Goal: Task Accomplishment & Management: Use online tool/utility

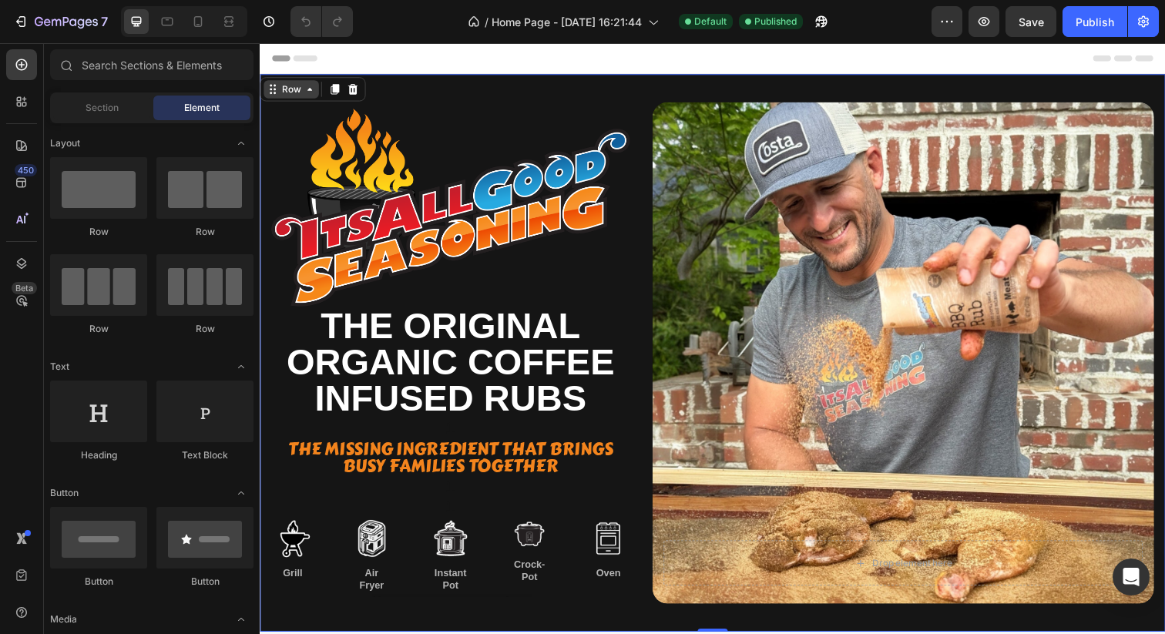
click at [284, 87] on div "Row" at bounding box center [291, 90] width 25 height 14
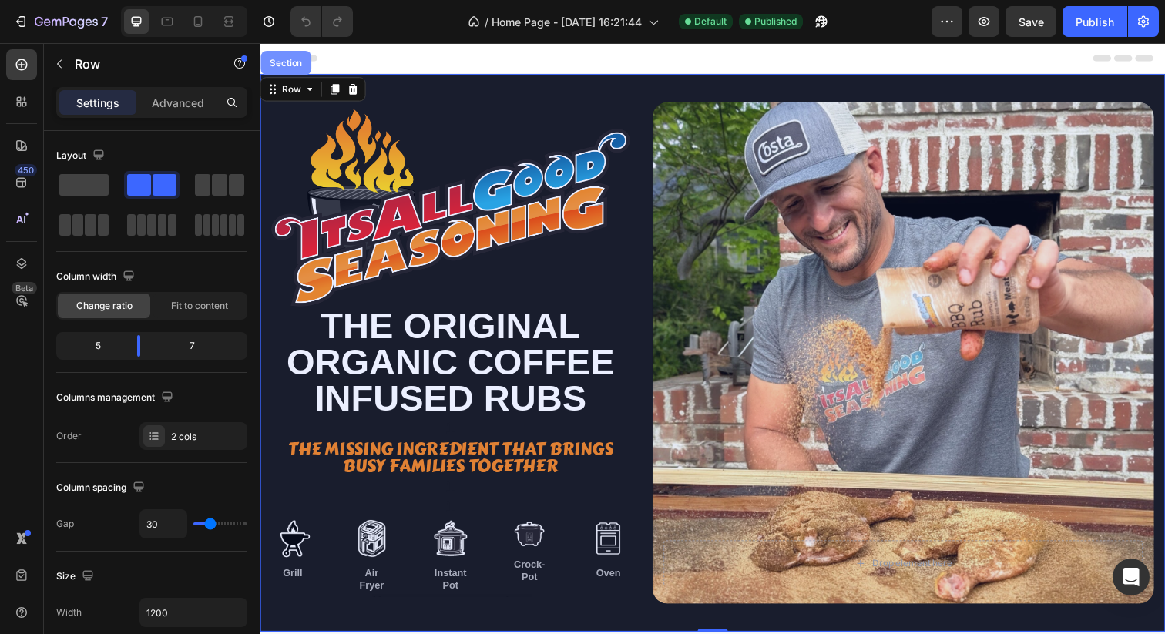
click at [276, 62] on div "Section" at bounding box center [286, 63] width 39 height 9
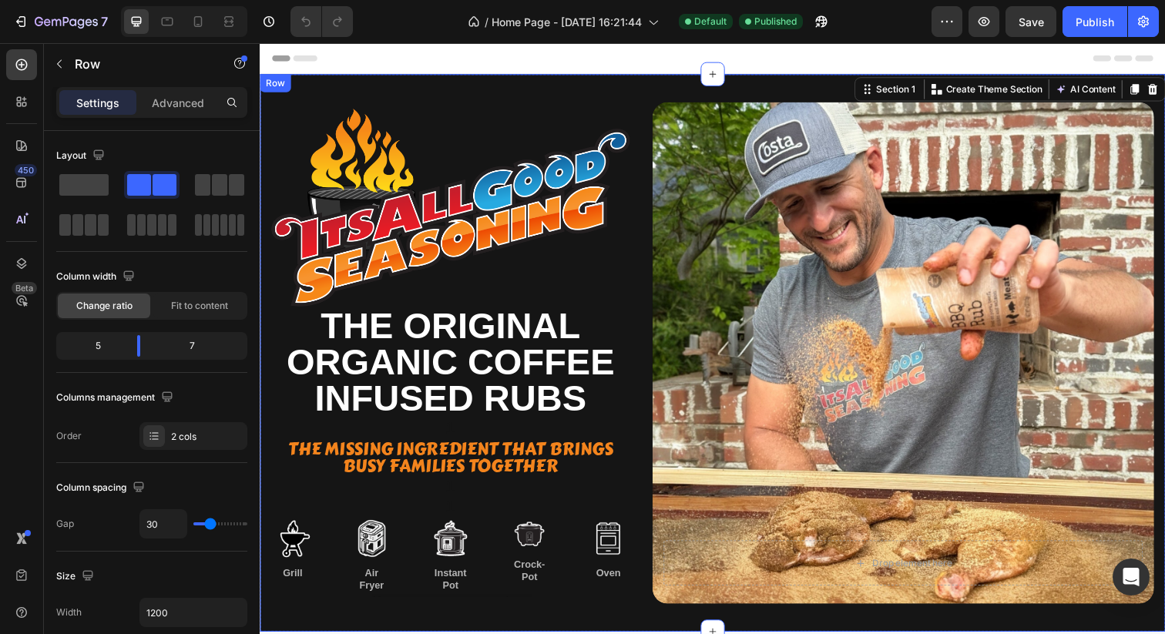
click at [435, 81] on div "Image the original organic Coffee infused rubs Text Block 1 Text Block The miss…" at bounding box center [722, 359] width 925 height 569
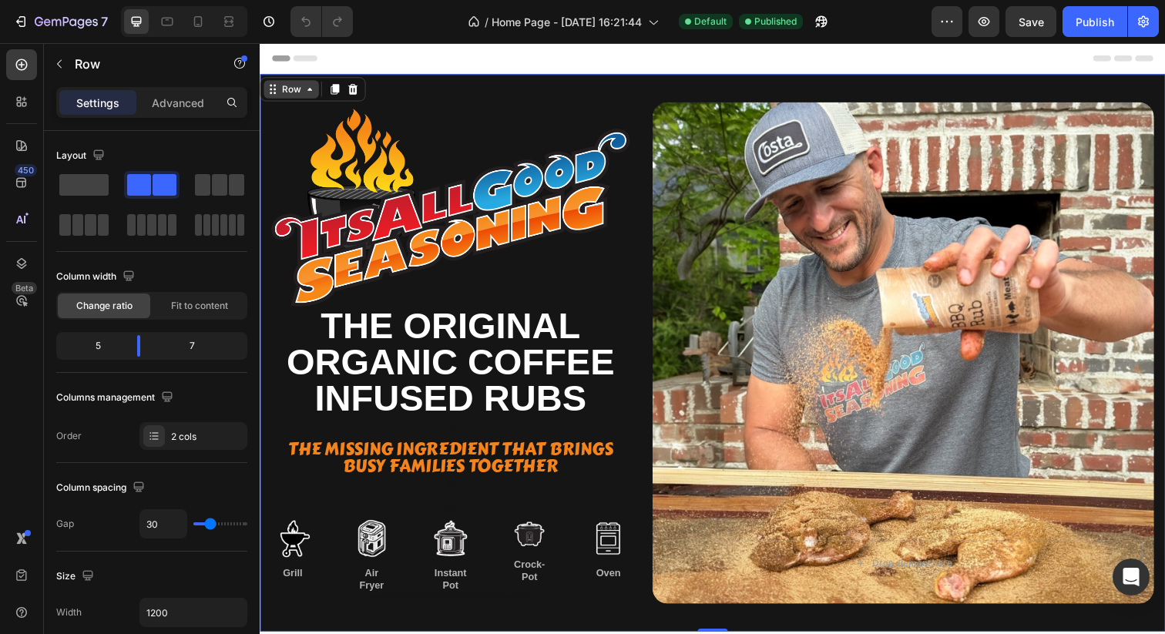
click at [287, 94] on div "Row" at bounding box center [291, 90] width 25 height 14
click at [418, 97] on div "Image the original organic Coffee infused rubs Text Block 1 Text Block The miss…" at bounding box center [722, 359] width 925 height 569
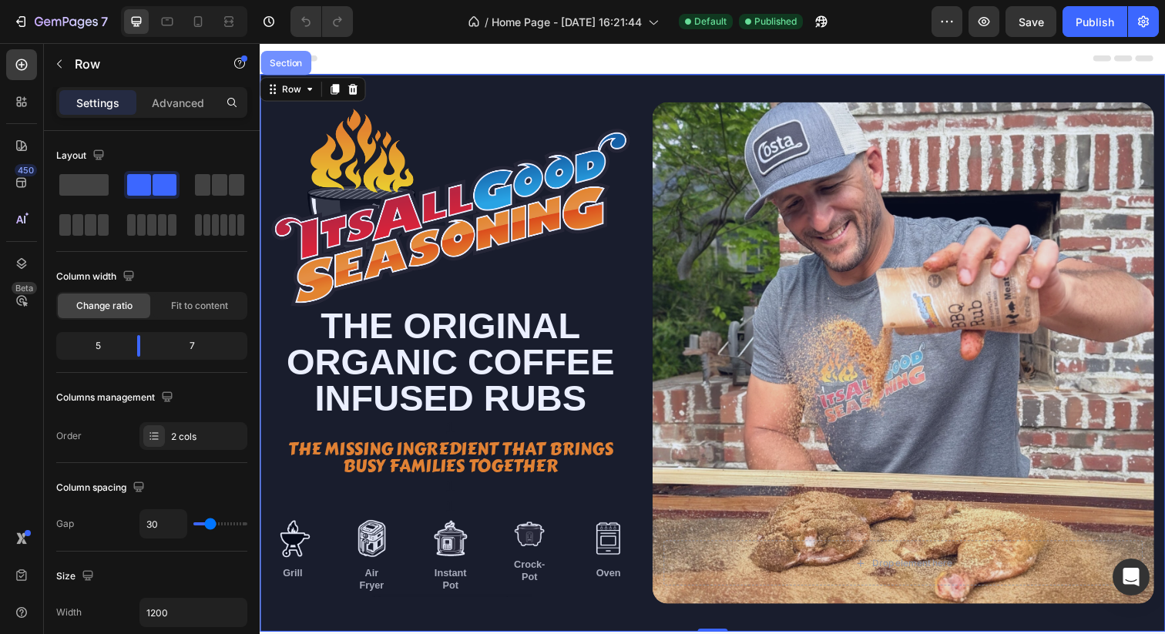
click at [288, 66] on div "Section" at bounding box center [286, 63] width 39 height 9
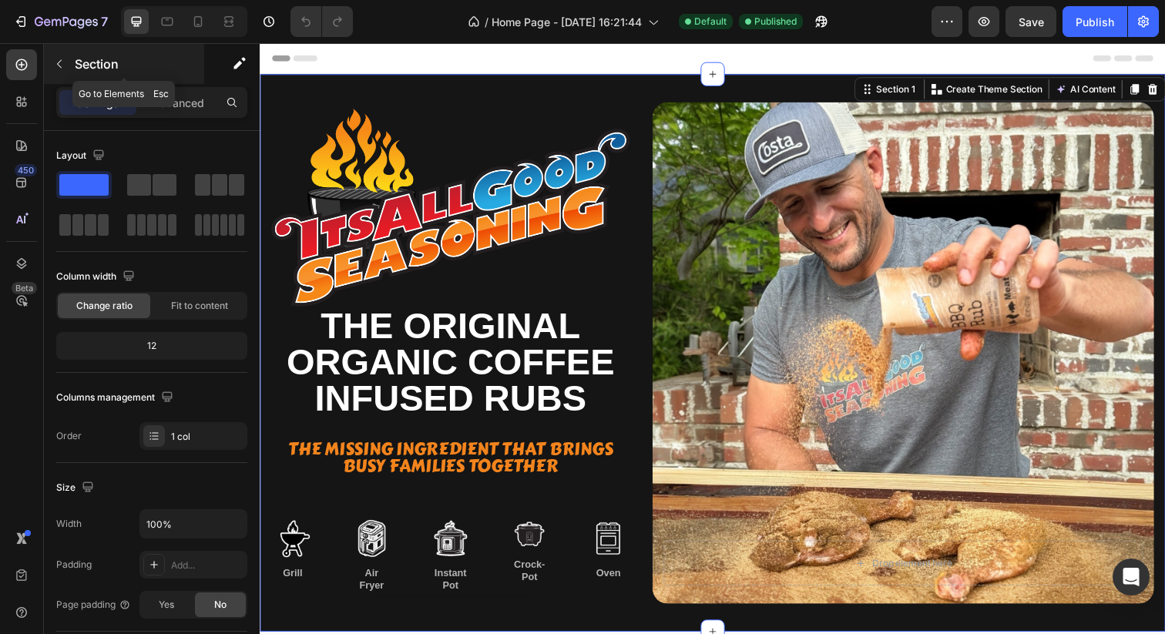
click at [66, 62] on button "button" at bounding box center [59, 64] width 25 height 25
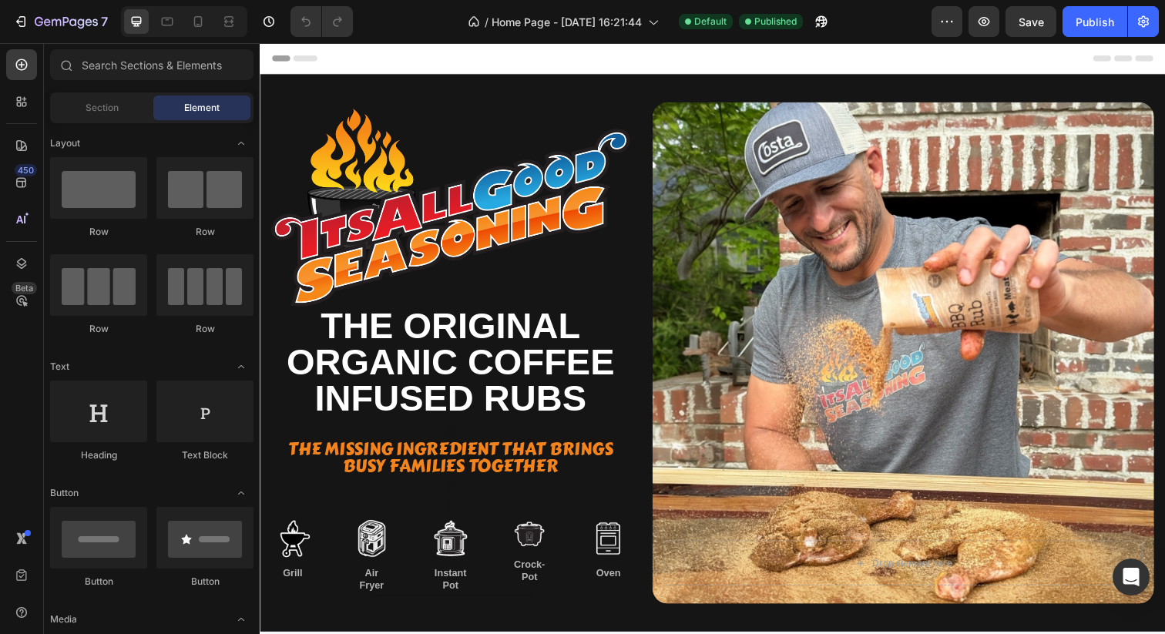
click at [197, 112] on span "Element" at bounding box center [201, 108] width 35 height 14
click at [104, 99] on div "Section" at bounding box center [101, 108] width 97 height 25
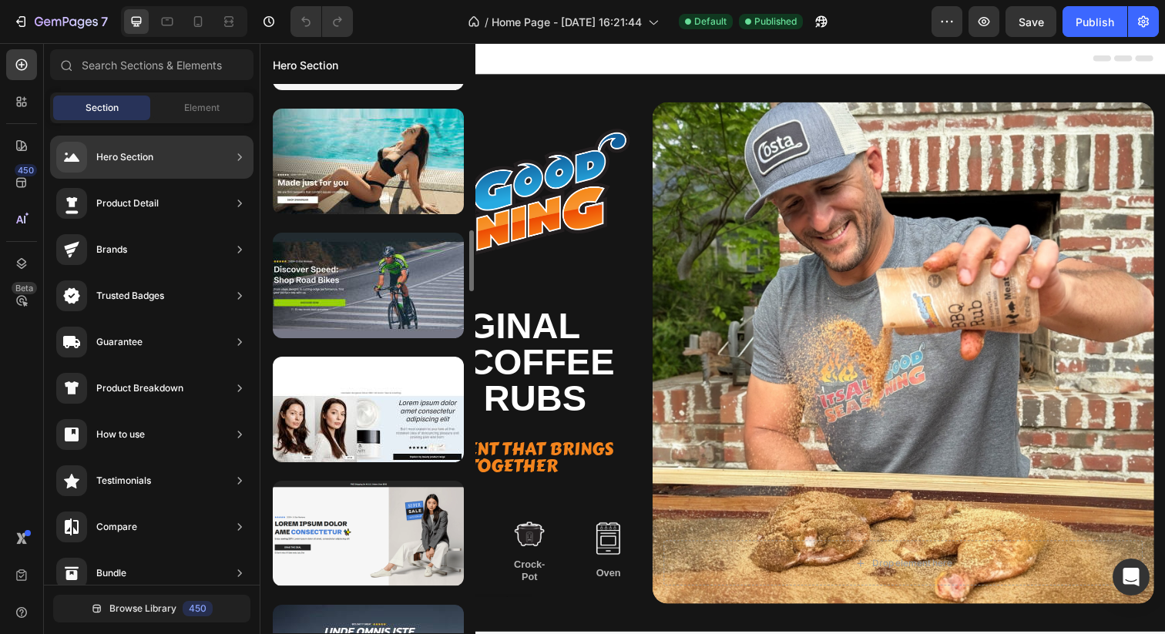
scroll to position [1346, 0]
